Goal: Task Accomplishment & Management: Manage account settings

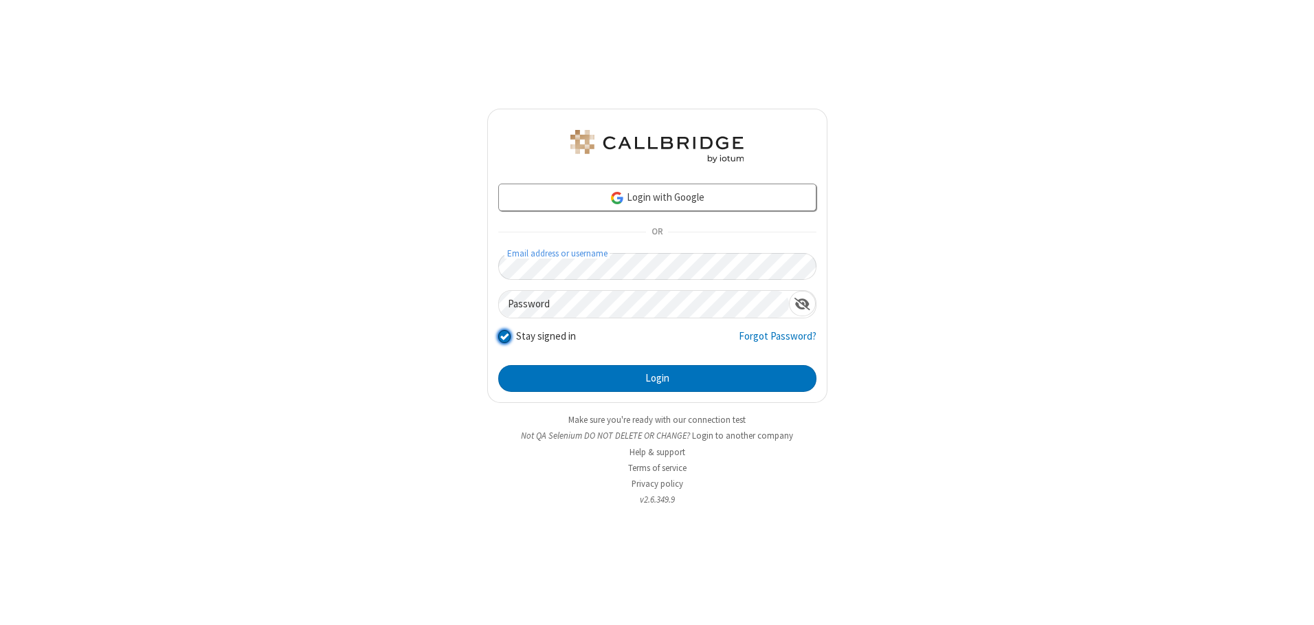
click at [504, 336] on input "Stay signed in" at bounding box center [504, 336] width 13 height 14
checkbox input "false"
click at [657, 378] on button "Login" at bounding box center [657, 378] width 318 height 27
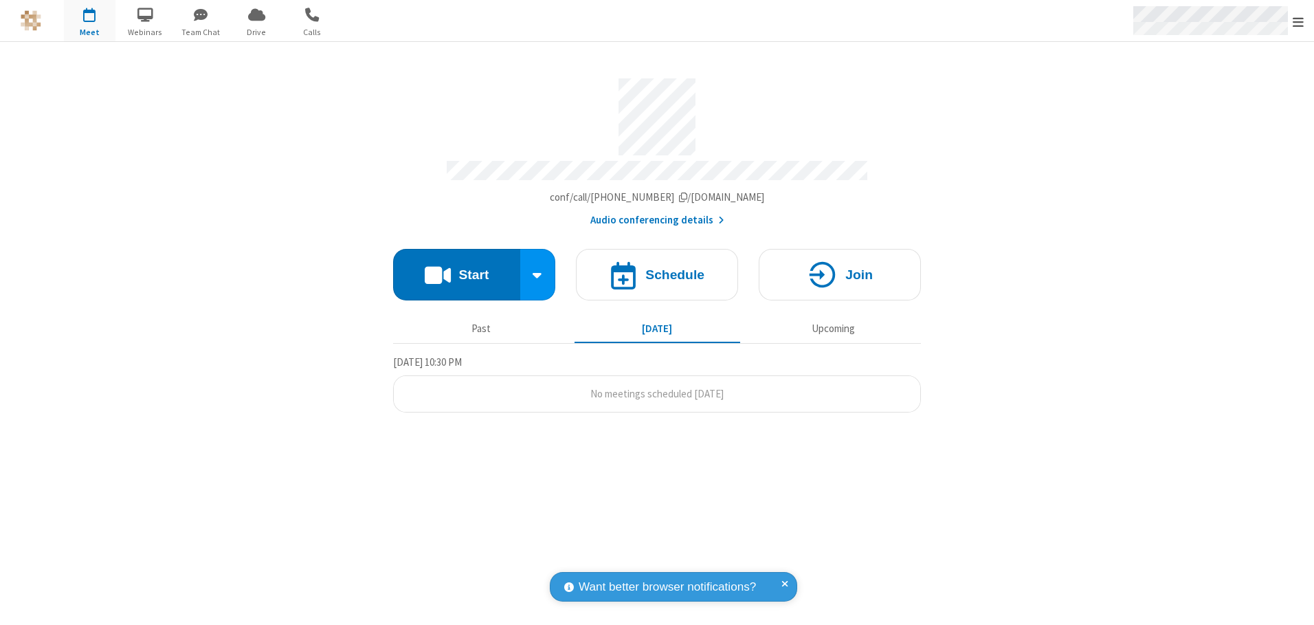
click at [1299, 21] on span "Open menu" at bounding box center [1298, 22] width 11 height 14
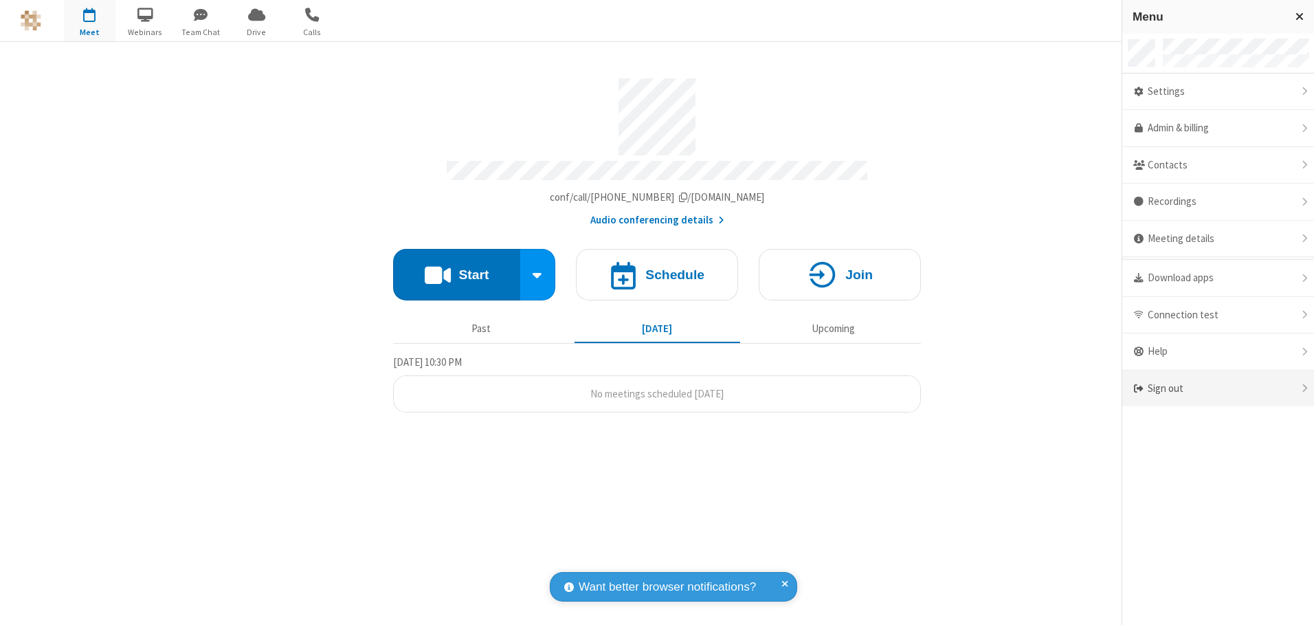
click at [1218, 388] on div "Sign out" at bounding box center [1219, 389] width 192 height 36
